Goal: Navigation & Orientation: Go to known website

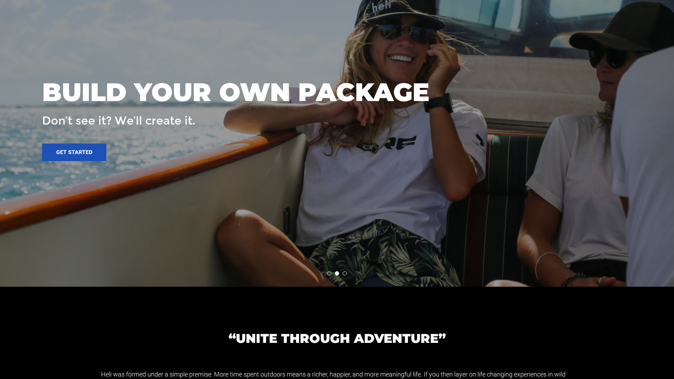
scroll to position [1417, 0]
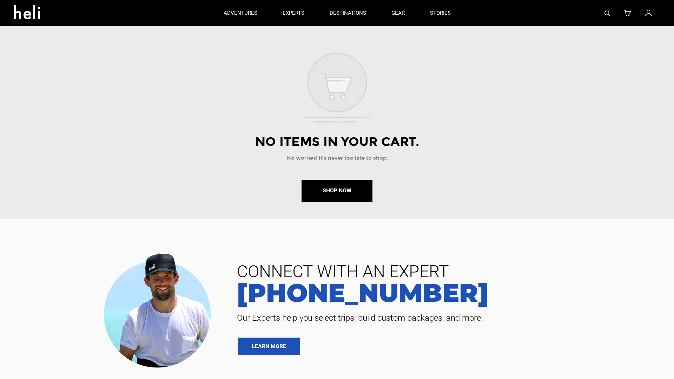
scroll to position [207, 0]
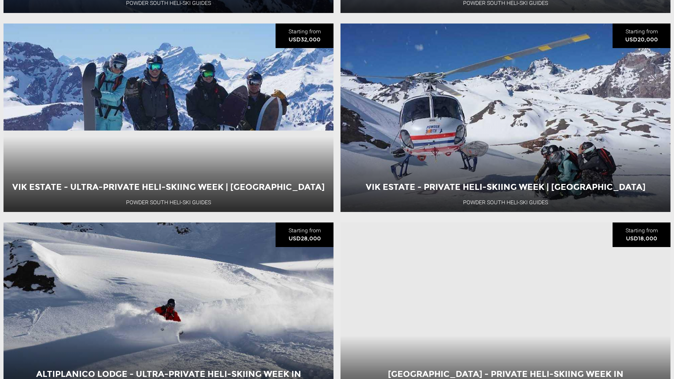
scroll to position [1416, 0]
